Goal: Entertainment & Leisure: Consume media (video, audio)

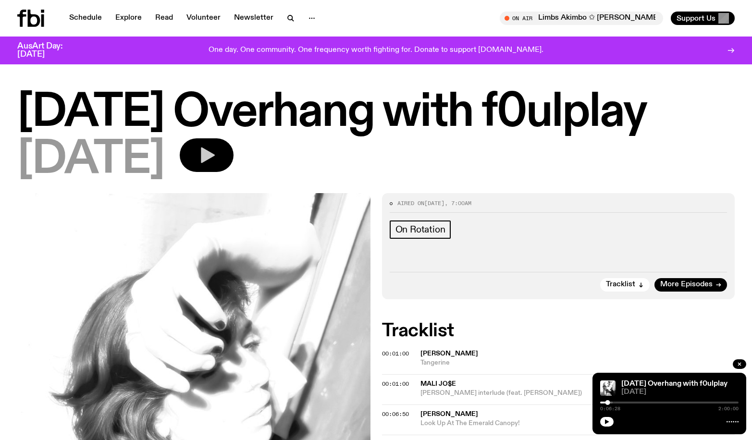
click at [212, 150] on icon "button" at bounding box center [206, 155] width 19 height 19
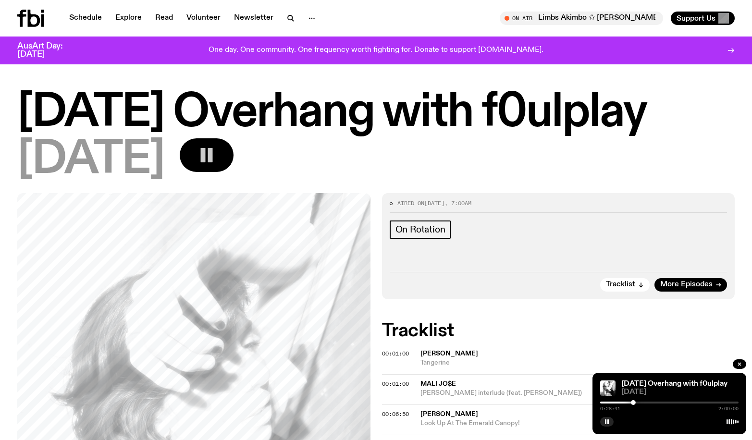
click at [213, 157] on icon "button" at bounding box center [206, 155] width 19 height 19
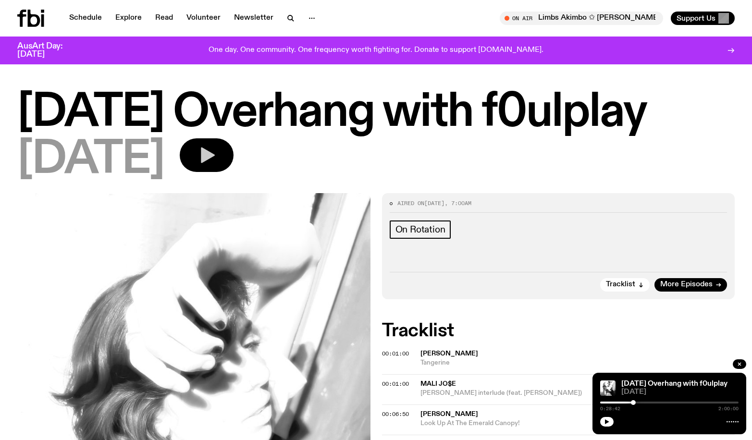
click at [216, 152] on icon "button" at bounding box center [206, 155] width 19 height 19
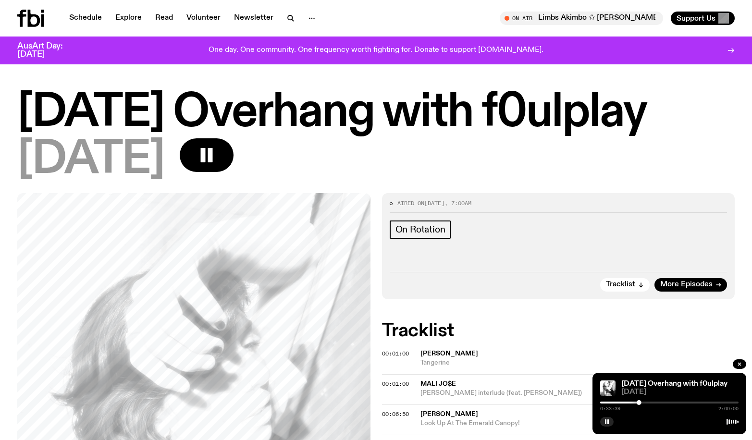
drag, startPoint x: 211, startPoint y: 146, endPoint x: 185, endPoint y: 124, distance: 34.4
click at [195, 132] on div "[DATE] Overhang with f0ulplay [DATE]" at bounding box center [375, 136] width 717 height 90
drag, startPoint x: 691, startPoint y: 275, endPoint x: 678, endPoint y: 285, distance: 16.7
click at [688, 286] on div "Tracklist More Episodes" at bounding box center [558, 282] width 338 height 20
click at [676, 286] on span "More Episodes" at bounding box center [686, 284] width 52 height 7
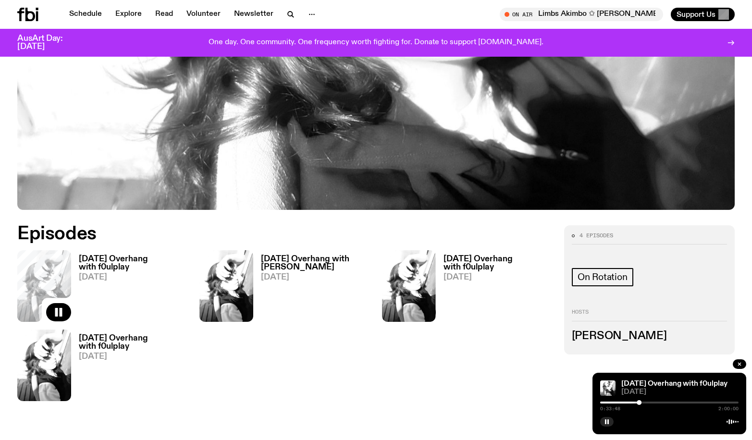
scroll to position [379, 0]
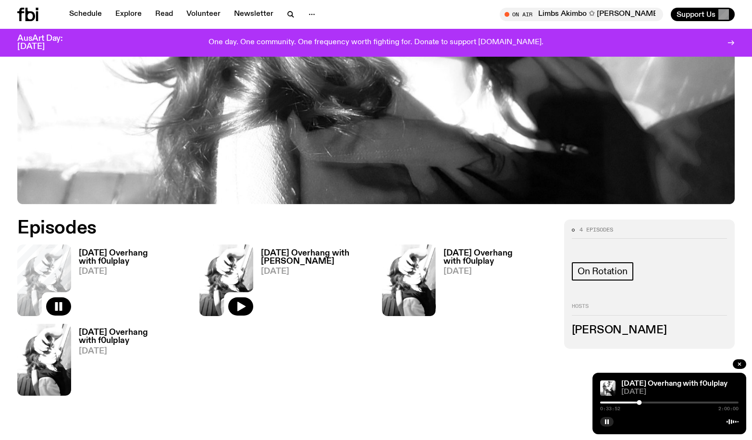
drag, startPoint x: 249, startPoint y: 288, endPoint x: 242, endPoint y: 282, distance: 8.9
click at [249, 288] on img at bounding box center [226, 280] width 54 height 72
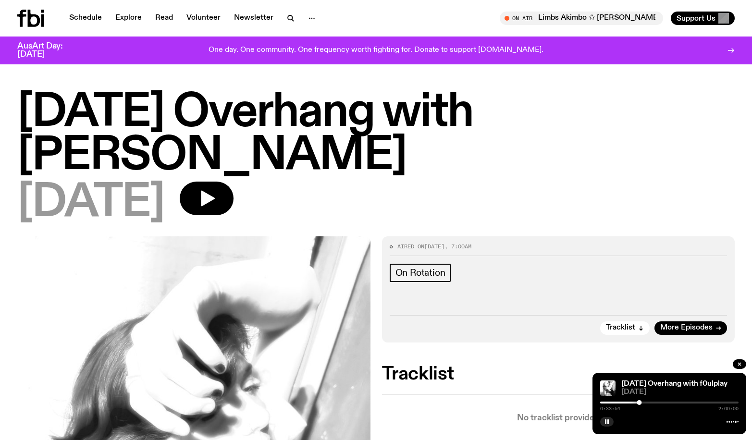
drag, startPoint x: 234, startPoint y: 192, endPoint x: 201, endPoint y: 174, distance: 36.9
click at [216, 192] on icon "button" at bounding box center [206, 198] width 19 height 19
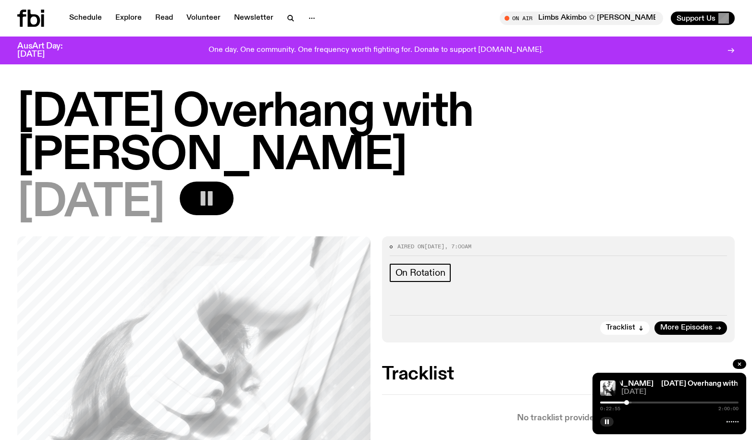
click at [206, 199] on rect "button" at bounding box center [203, 198] width 5 height 14
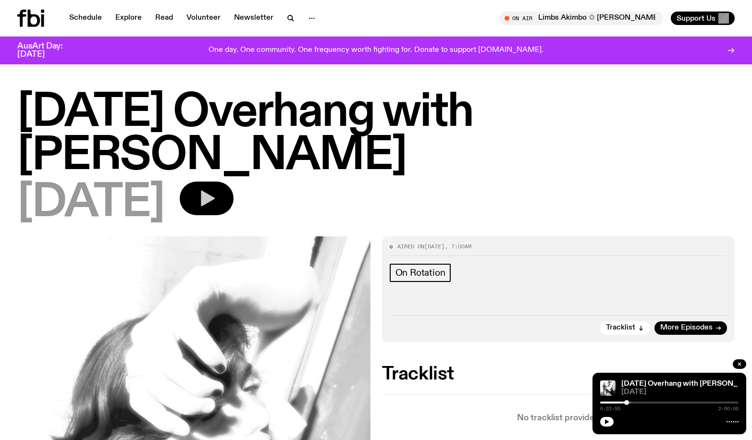
drag, startPoint x: 231, startPoint y: 199, endPoint x: 240, endPoint y: 204, distance: 10.7
click at [216, 204] on icon "button" at bounding box center [206, 198] width 19 height 19
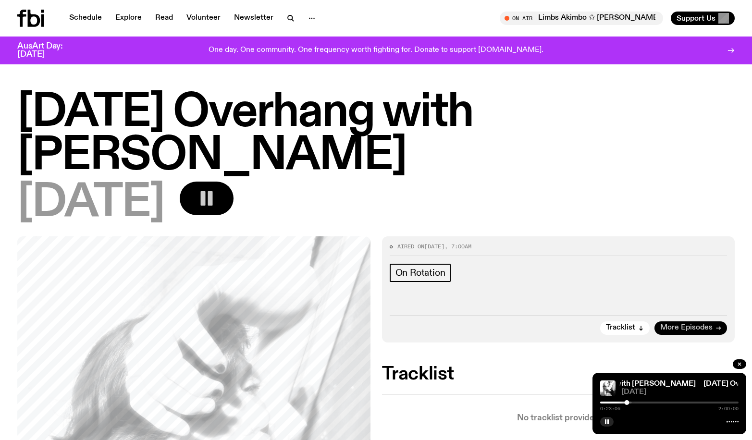
click at [670, 326] on span "More Episodes" at bounding box center [686, 327] width 52 height 7
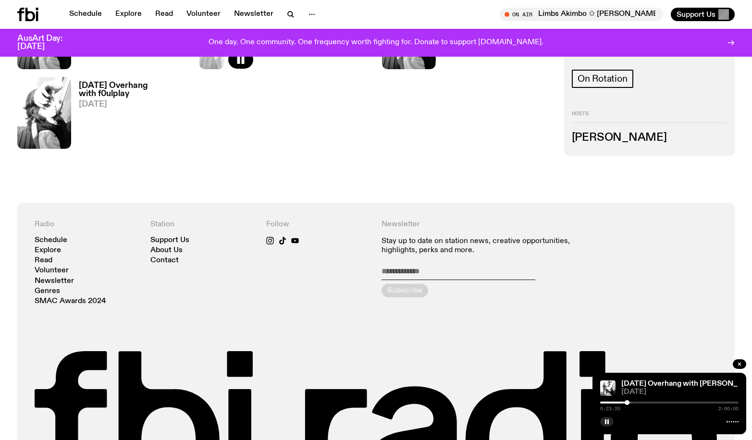
scroll to position [358, 0]
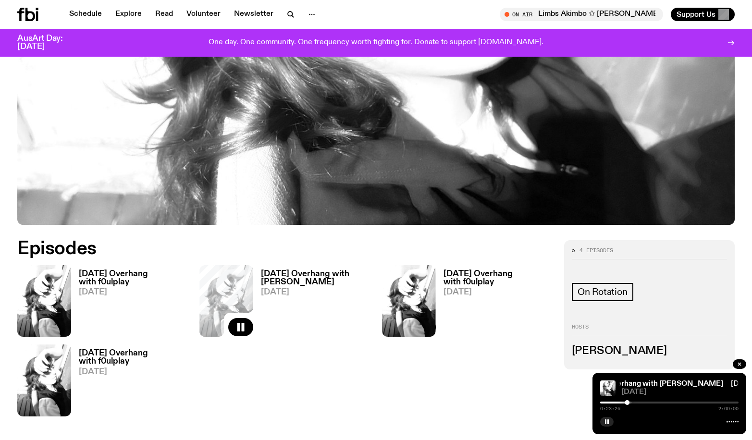
drag, startPoint x: 449, startPoint y: 382, endPoint x: 423, endPoint y: 372, distance: 27.2
click at [423, 372] on div "Episodes [DATE] Overhang with f0ulplay [DATE] [DATE] Overhang with [PERSON_NAME…" at bounding box center [284, 332] width 535 height 184
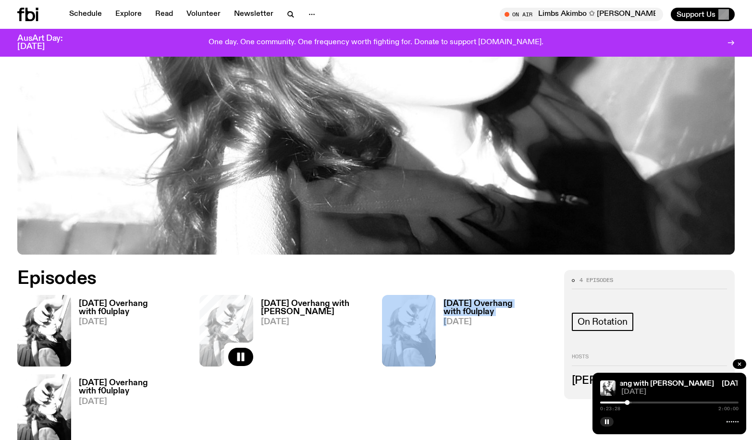
scroll to position [70, 0]
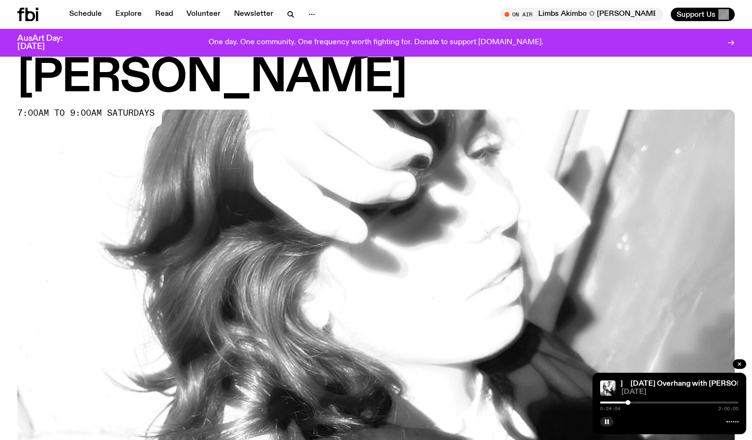
click at [680, 415] on div at bounding box center [669, 421] width 138 height 12
click at [623, 402] on div at bounding box center [558, 402] width 138 height 2
drag, startPoint x: 732, startPoint y: 363, endPoint x: 694, endPoint y: 382, distance: 42.1
